Goal: Information Seeking & Learning: Learn about a topic

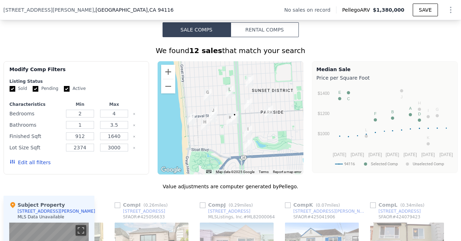
scroll to position [523, 0]
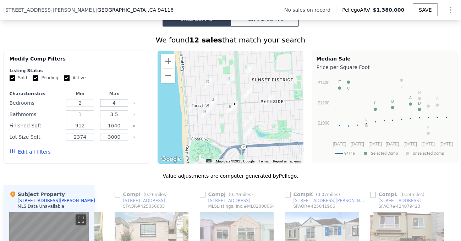
click at [114, 107] on input "4" at bounding box center [114, 103] width 28 height 8
type input "2"
click at [110, 157] on button "Update Search" at bounding box center [116, 152] width 54 height 10
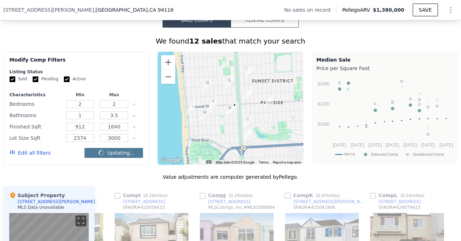
checkbox input "false"
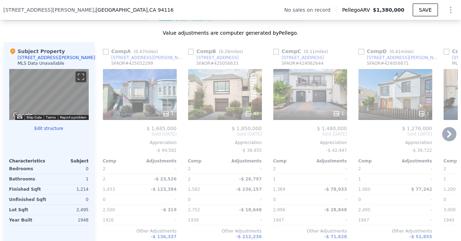
scroll to position [669, 0]
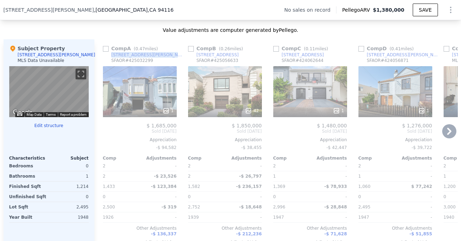
drag, startPoint x: 139, startPoint y: 60, endPoint x: 108, endPoint y: 60, distance: 31.2
click at [108, 60] on div "Comp A ( 0.47 miles) [STREET_ADDRESS][PERSON_NAME] # 425032299" at bounding box center [140, 55] width 74 height 21
copy div "[STREET_ADDRESS][PERSON_NAME]"
click at [445, 134] on icon at bounding box center [449, 131] width 14 height 14
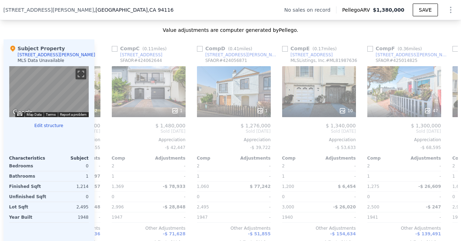
scroll to position [0, 170]
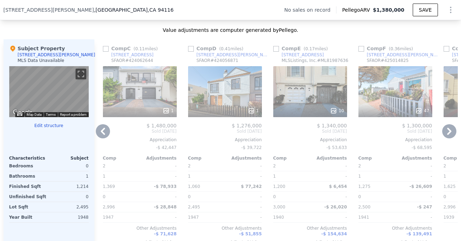
click at [446, 137] on icon at bounding box center [449, 131] width 14 height 14
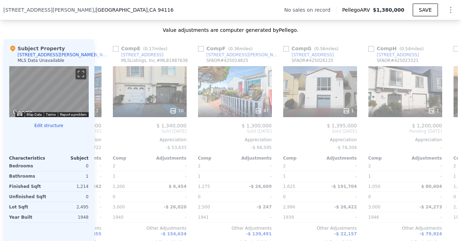
scroll to position [0, 340]
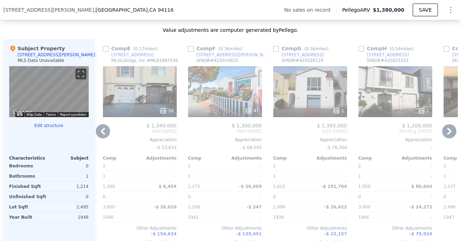
click at [447, 135] on icon at bounding box center [449, 131] width 4 height 7
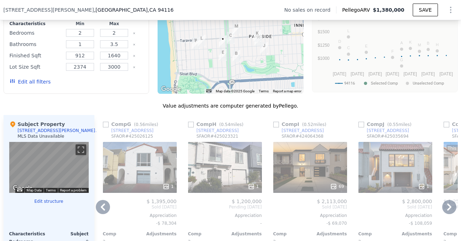
scroll to position [597, 0]
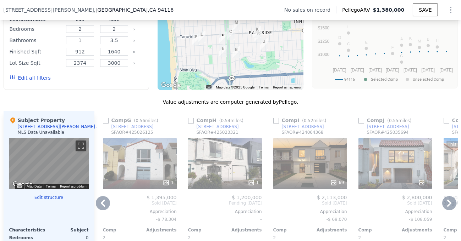
click at [99, 205] on icon at bounding box center [103, 203] width 14 height 14
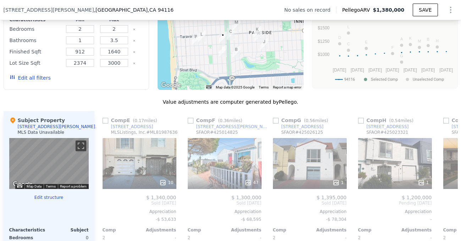
scroll to position [0, 340]
click at [101, 207] on icon at bounding box center [103, 203] width 4 height 7
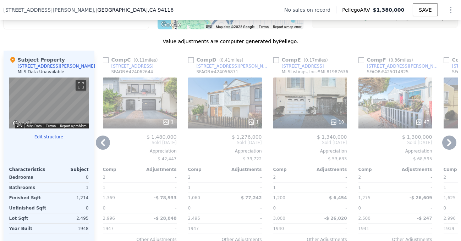
scroll to position [659, 0]
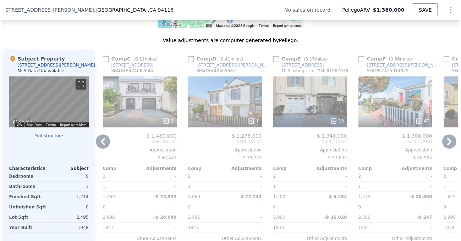
click at [101, 145] on icon at bounding box center [103, 141] width 4 height 7
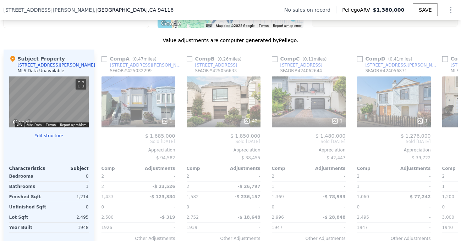
scroll to position [0, 0]
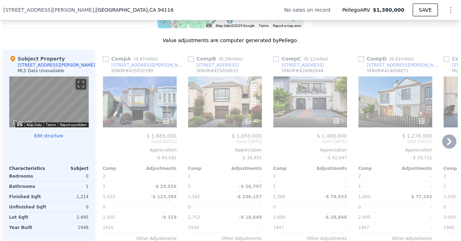
click at [447, 145] on icon at bounding box center [449, 141] width 4 height 7
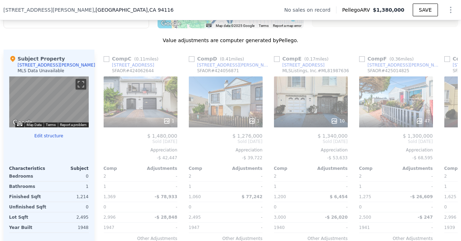
scroll to position [0, 170]
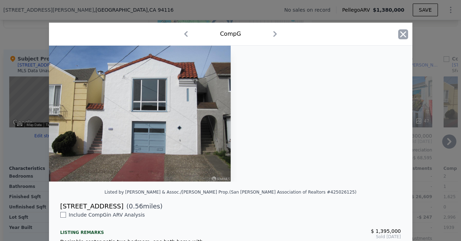
click at [400, 35] on icon "button" at bounding box center [403, 34] width 6 height 6
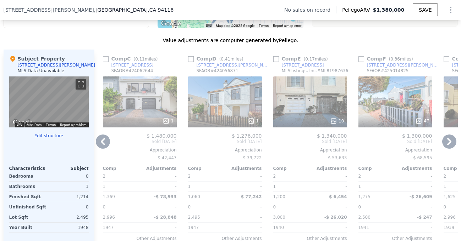
click at [445, 146] on icon at bounding box center [449, 142] width 14 height 14
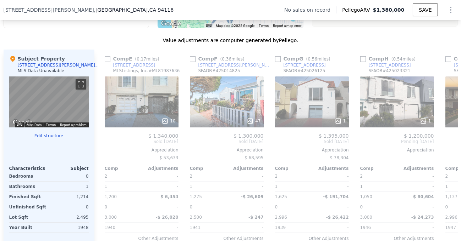
scroll to position [0, 340]
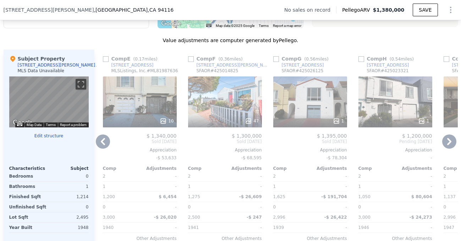
click at [447, 145] on icon at bounding box center [449, 141] width 4 height 7
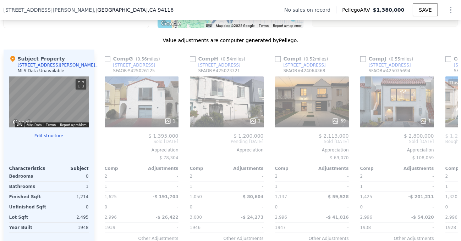
scroll to position [0, 511]
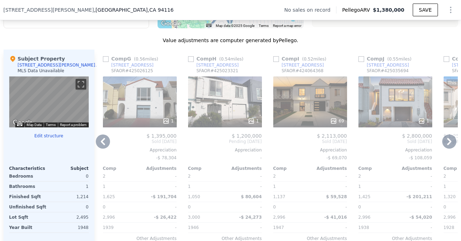
click at [447, 145] on icon at bounding box center [449, 141] width 4 height 7
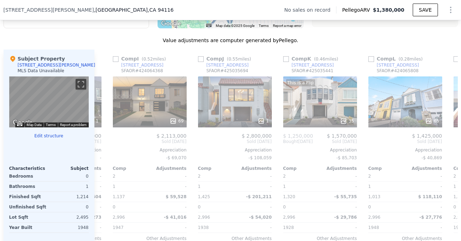
scroll to position [0, 681]
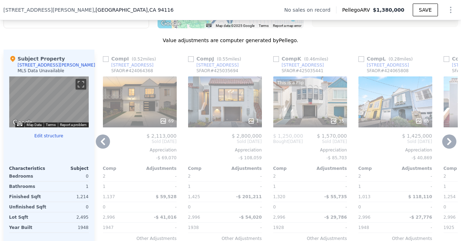
click at [446, 148] on icon at bounding box center [449, 142] width 14 height 14
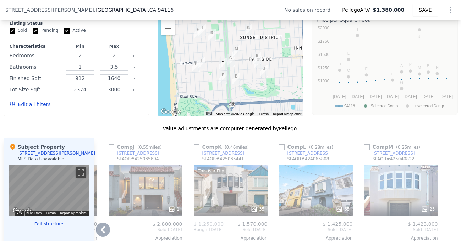
scroll to position [566, 0]
